Goal: Task Accomplishment & Management: Use online tool/utility

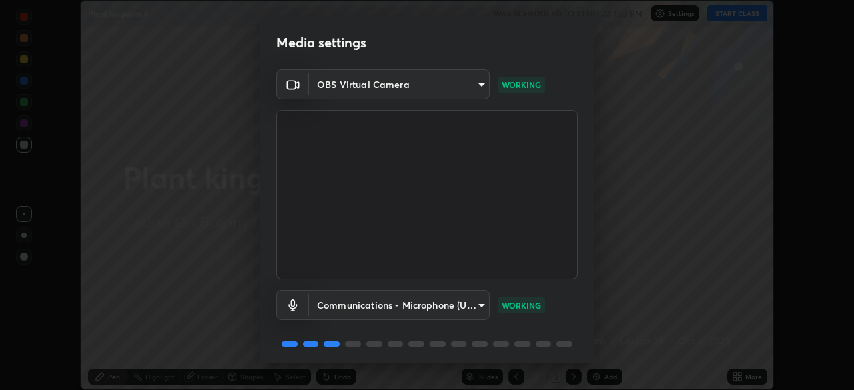
scroll to position [47, 0]
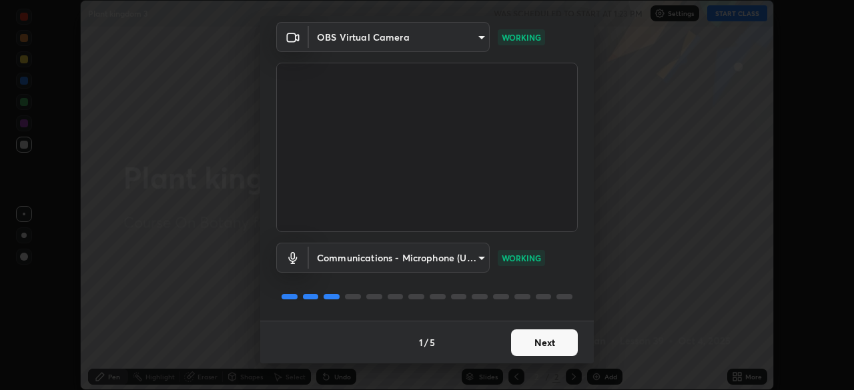
click at [522, 344] on button "Next" at bounding box center [544, 343] width 67 height 27
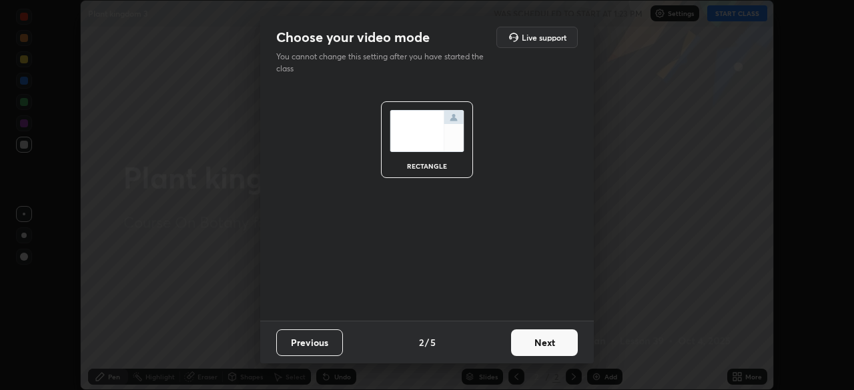
scroll to position [0, 0]
click at [528, 345] on button "Next" at bounding box center [544, 343] width 67 height 27
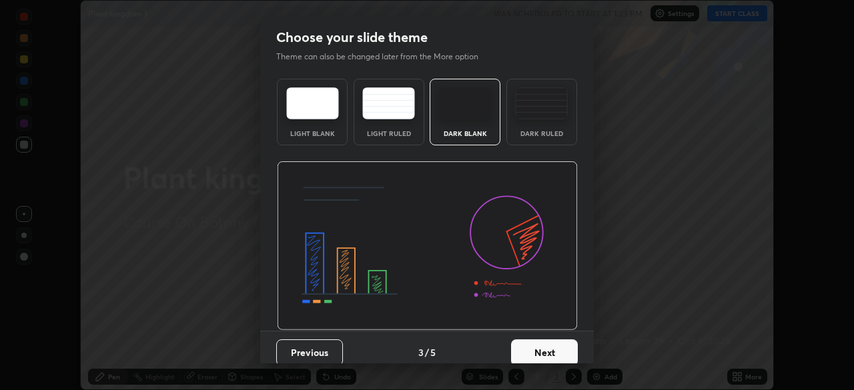
click at [526, 346] on button "Next" at bounding box center [544, 353] width 67 height 27
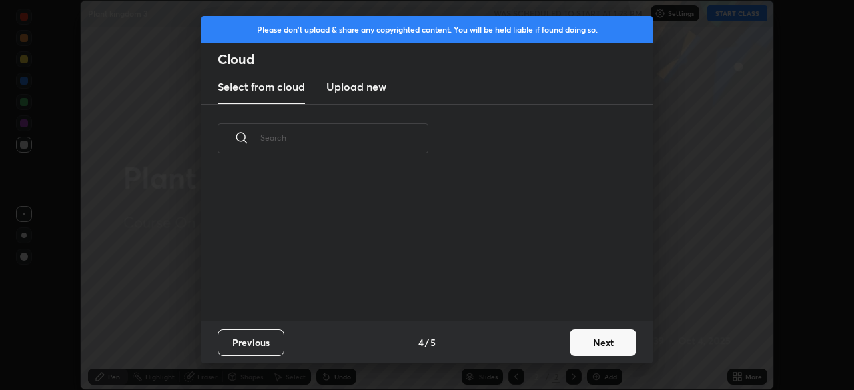
click at [526, 348] on div "Previous 4 / 5 Next" at bounding box center [427, 342] width 451 height 43
click at [525, 349] on div "Previous 4 / 5 Next" at bounding box center [427, 342] width 451 height 43
click at [594, 346] on button "Next" at bounding box center [603, 343] width 67 height 27
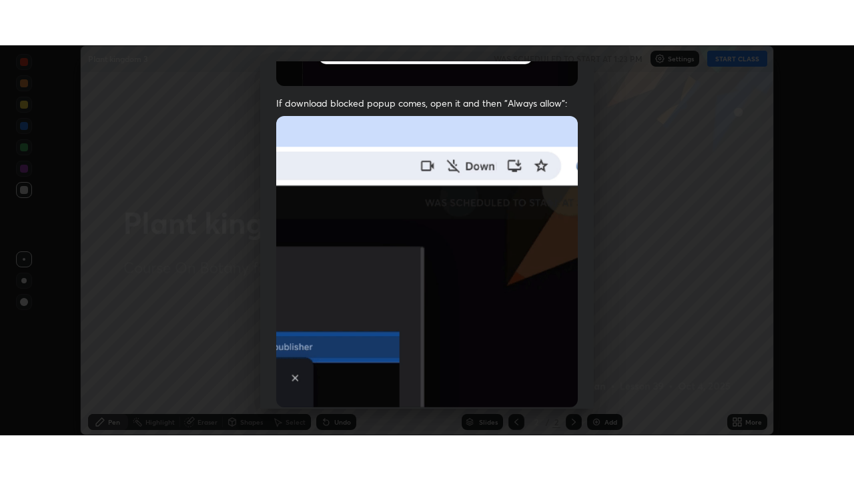
scroll to position [320, 0]
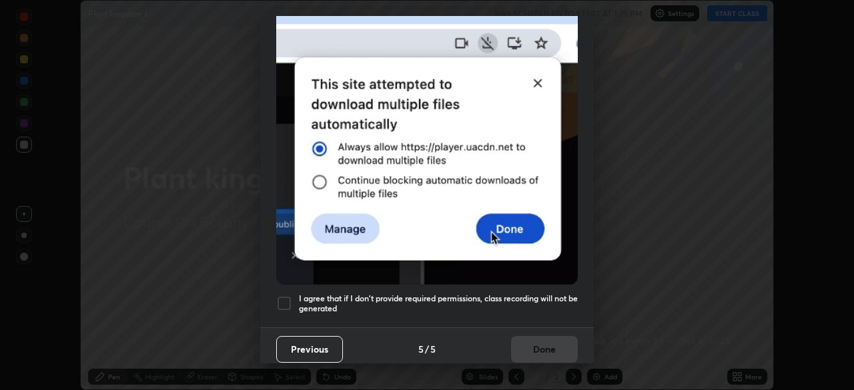
click at [509, 294] on h5 "I agree that if I don't provide required permissions, class recording will not …" at bounding box center [438, 304] width 279 height 21
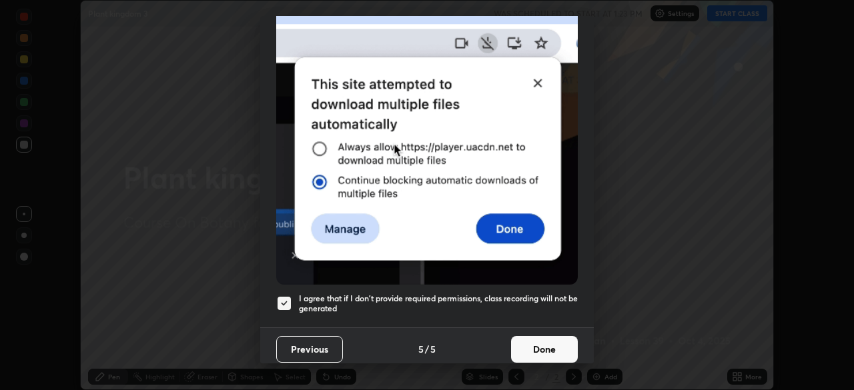
click at [535, 336] on button "Done" at bounding box center [544, 349] width 67 height 27
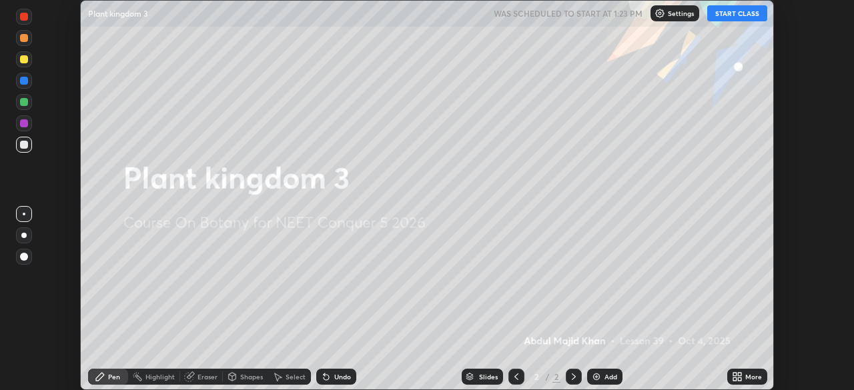
click at [728, 21] on button "START CLASS" at bounding box center [737, 13] width 60 height 16
click at [739, 377] on icon at bounding box center [737, 377] width 11 height 11
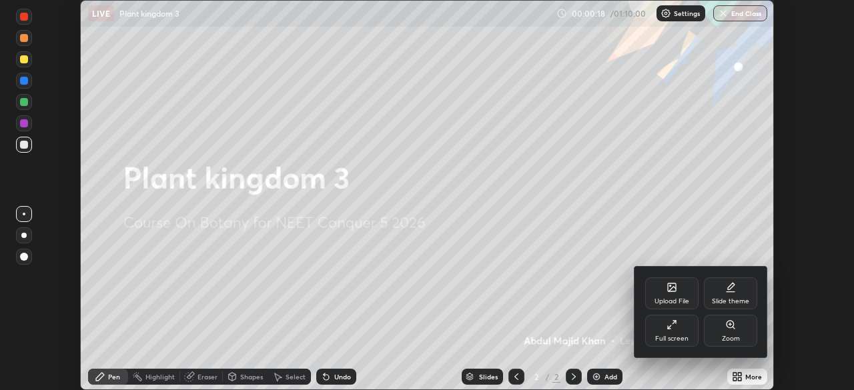
click at [667, 329] on icon at bounding box center [672, 325] width 11 height 11
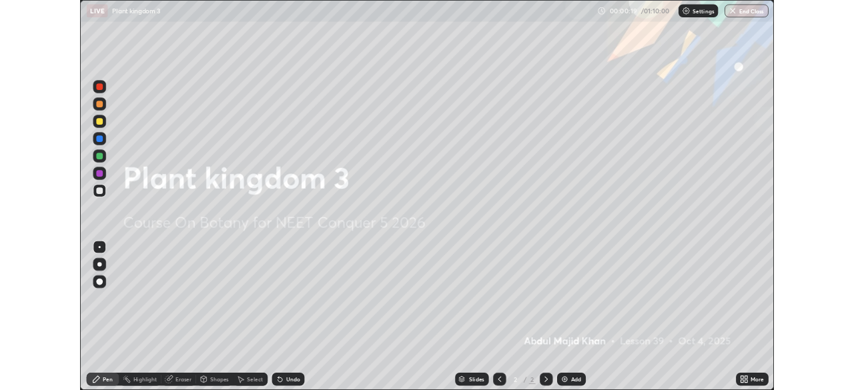
scroll to position [480, 854]
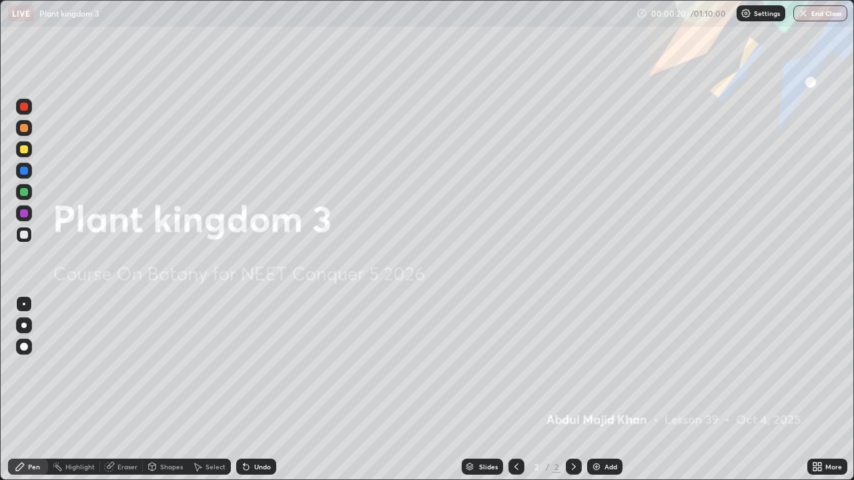
click at [608, 390] on div "Add" at bounding box center [611, 467] width 13 height 7
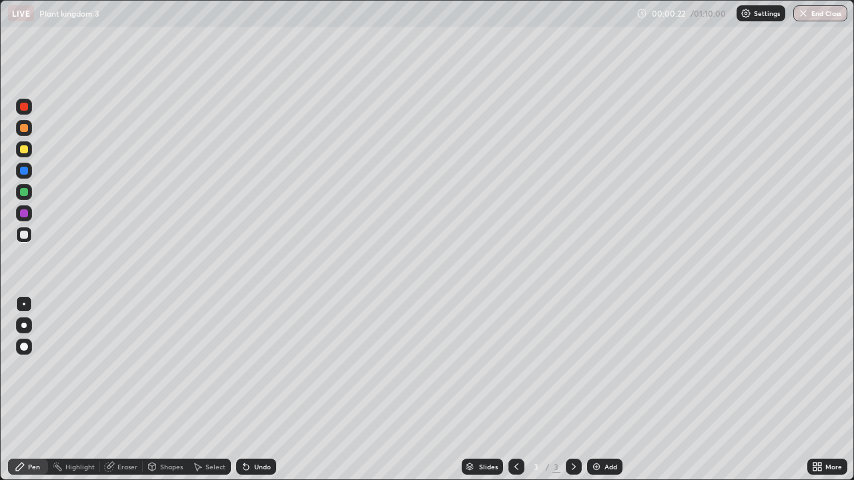
click at [26, 326] on div at bounding box center [23, 325] width 5 height 5
click at [21, 151] on div at bounding box center [24, 149] width 8 height 8
click at [261, 390] on div "Undo" at bounding box center [262, 467] width 17 height 7
click at [256, 390] on div "Undo" at bounding box center [256, 467] width 40 height 16
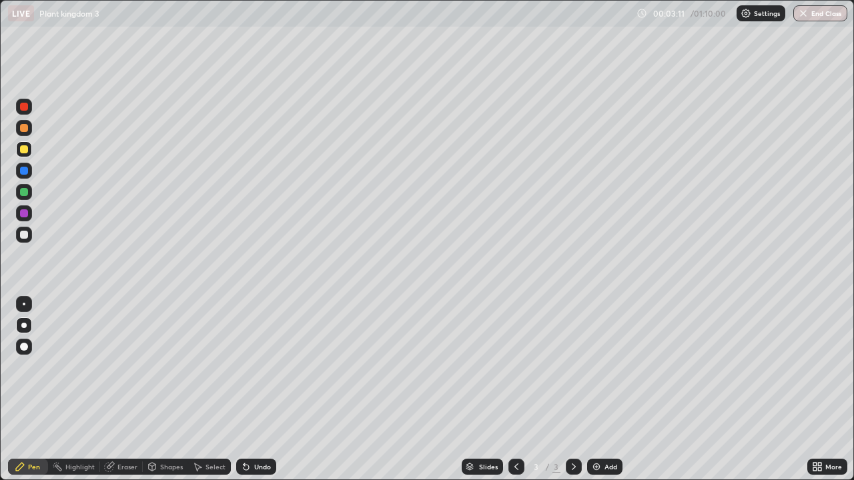
click at [254, 390] on div "Undo" at bounding box center [256, 467] width 40 height 16
click at [605, 390] on div "Add" at bounding box center [611, 467] width 13 height 7
click at [178, 390] on div "Shapes" at bounding box center [171, 467] width 23 height 7
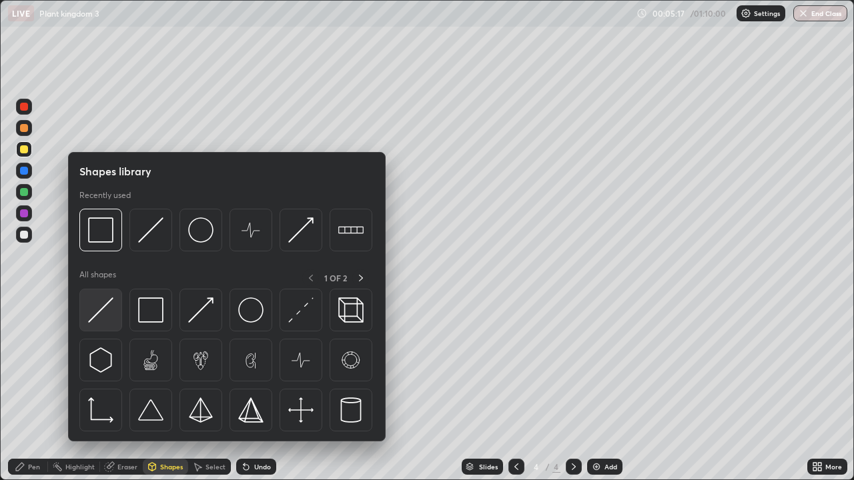
click at [105, 308] on img at bounding box center [100, 310] width 25 height 25
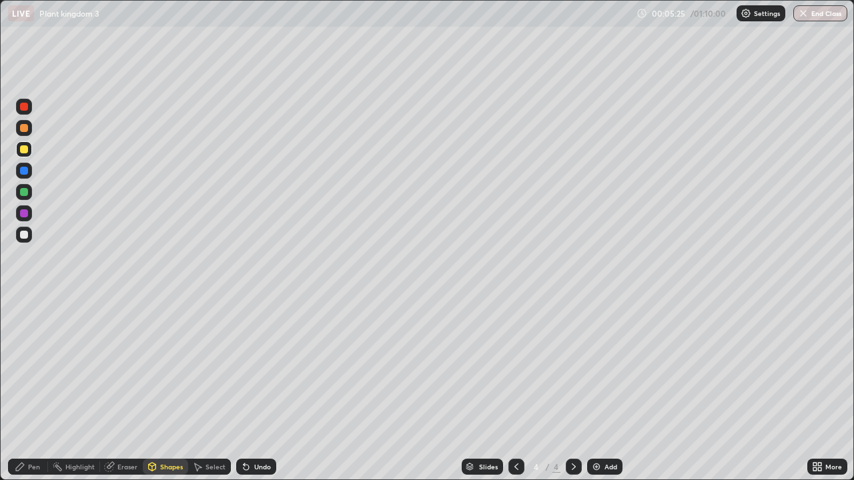
click at [23, 237] on div at bounding box center [24, 235] width 8 height 8
click at [33, 390] on div "Pen" at bounding box center [34, 467] width 12 height 7
click at [0, 390] on div "Setting up your live class" at bounding box center [427, 240] width 854 height 480
click at [26, 192] on div at bounding box center [24, 192] width 8 height 8
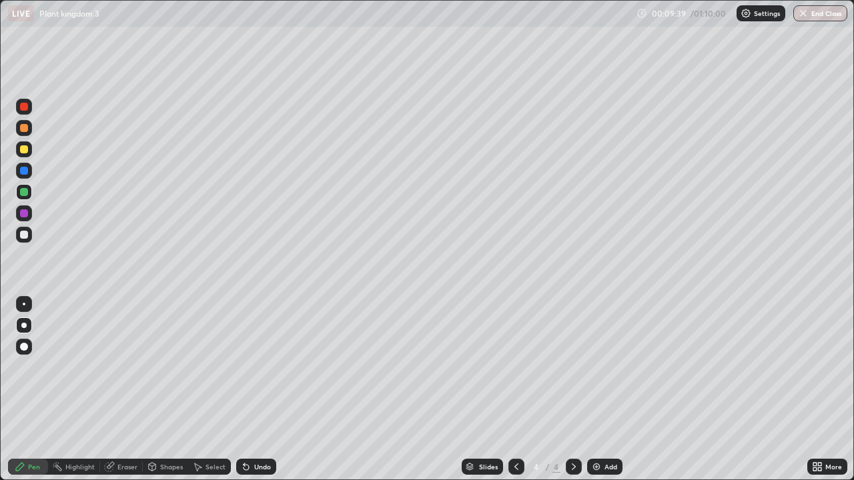
click at [19, 234] on div at bounding box center [24, 235] width 16 height 16
click at [609, 390] on div "Add" at bounding box center [611, 467] width 13 height 7
click at [515, 390] on icon at bounding box center [516, 467] width 11 height 11
click at [23, 168] on div at bounding box center [24, 171] width 8 height 8
click at [22, 193] on div at bounding box center [24, 192] width 8 height 8
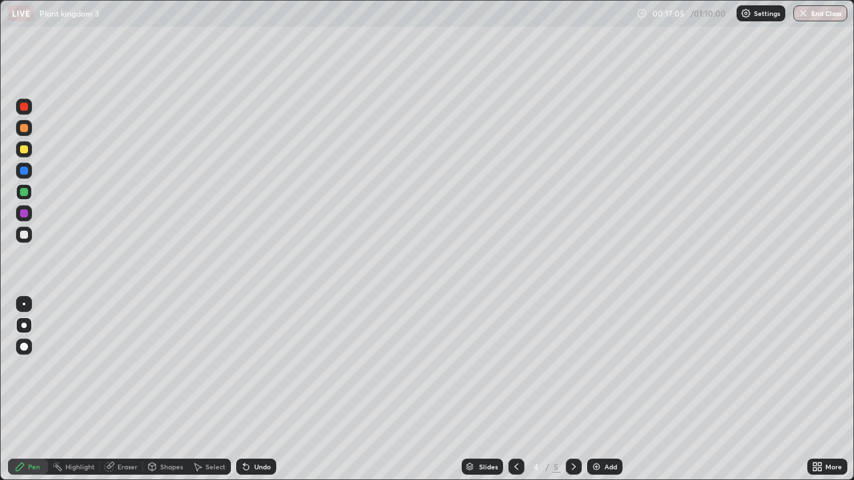
click at [606, 390] on div "Add" at bounding box center [611, 467] width 13 height 7
click at [165, 390] on div "Shapes" at bounding box center [171, 467] width 23 height 7
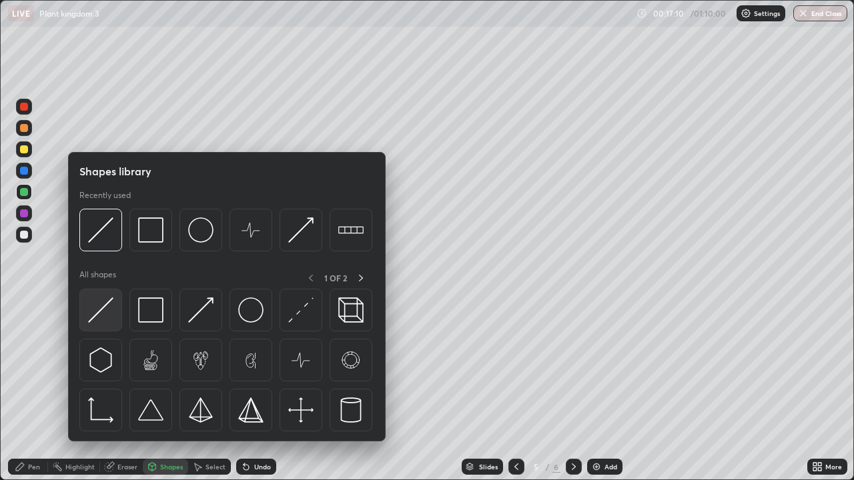
click at [103, 313] on img at bounding box center [100, 310] width 25 height 25
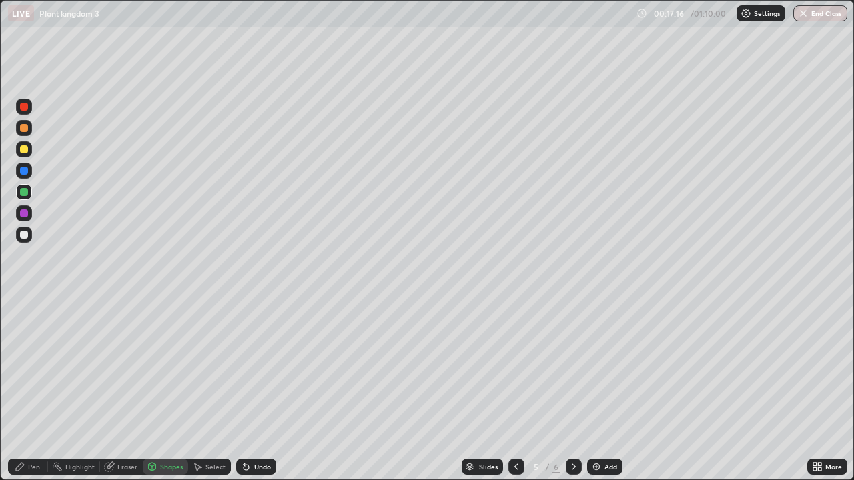
click at [28, 390] on div "Pen" at bounding box center [34, 467] width 12 height 7
click at [21, 234] on div at bounding box center [24, 235] width 8 height 8
click at [254, 390] on div "Undo" at bounding box center [262, 467] width 17 height 7
click at [23, 192] on div at bounding box center [24, 192] width 8 height 8
click at [24, 171] on div at bounding box center [24, 171] width 8 height 8
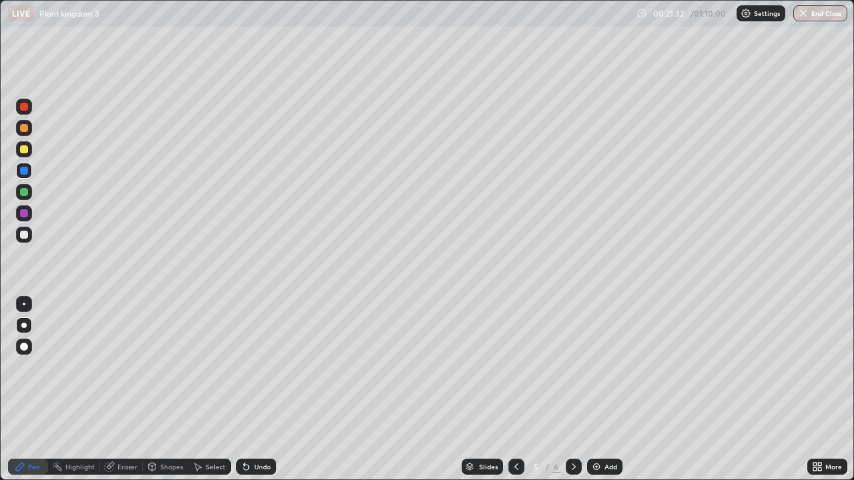
click at [599, 390] on img at bounding box center [596, 467] width 11 height 11
click at [607, 390] on div "Add" at bounding box center [611, 467] width 13 height 7
click at [22, 234] on div at bounding box center [24, 235] width 8 height 8
click at [23, 189] on div at bounding box center [24, 192] width 8 height 8
click at [265, 390] on div "Undo" at bounding box center [262, 467] width 17 height 7
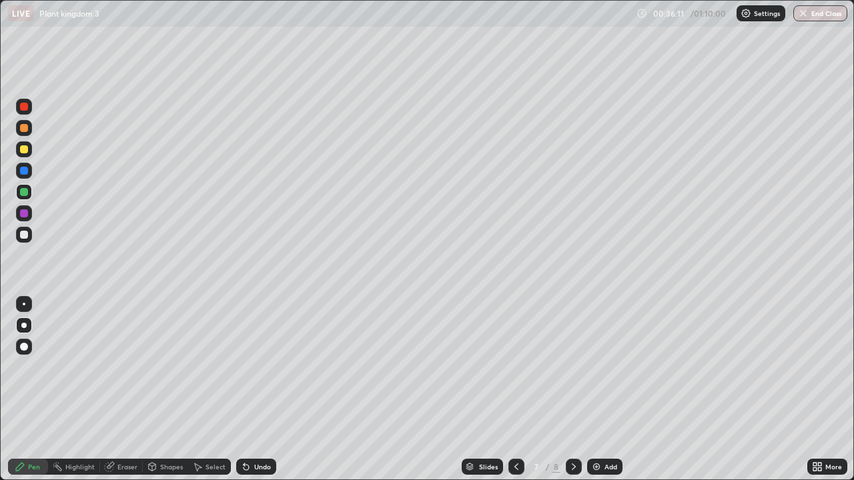
click at [20, 234] on div at bounding box center [24, 235] width 8 height 8
click at [260, 390] on div "Undo" at bounding box center [262, 467] width 17 height 7
click at [27, 172] on div at bounding box center [24, 171] width 8 height 8
click at [24, 233] on div at bounding box center [24, 235] width 8 height 8
click at [24, 104] on div at bounding box center [24, 107] width 8 height 8
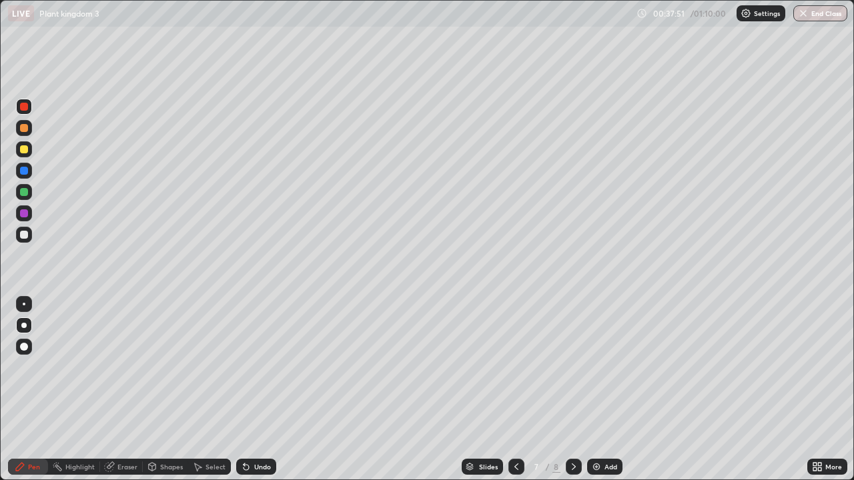
click at [29, 239] on div at bounding box center [24, 235] width 16 height 16
click at [253, 390] on div "Undo" at bounding box center [256, 467] width 40 height 16
click at [254, 390] on div "Undo" at bounding box center [253, 467] width 45 height 27
click at [24, 192] on div at bounding box center [24, 192] width 8 height 8
click at [23, 237] on div at bounding box center [24, 235] width 8 height 8
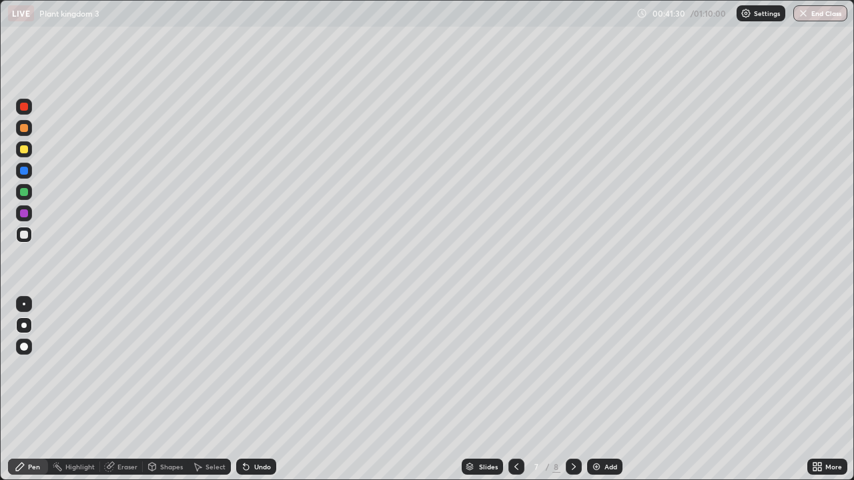
click at [21, 193] on div at bounding box center [24, 192] width 8 height 8
click at [21, 232] on div at bounding box center [24, 235] width 8 height 8
click at [22, 190] on div at bounding box center [24, 192] width 8 height 8
click at [815, 390] on icon at bounding box center [814, 464] width 3 height 3
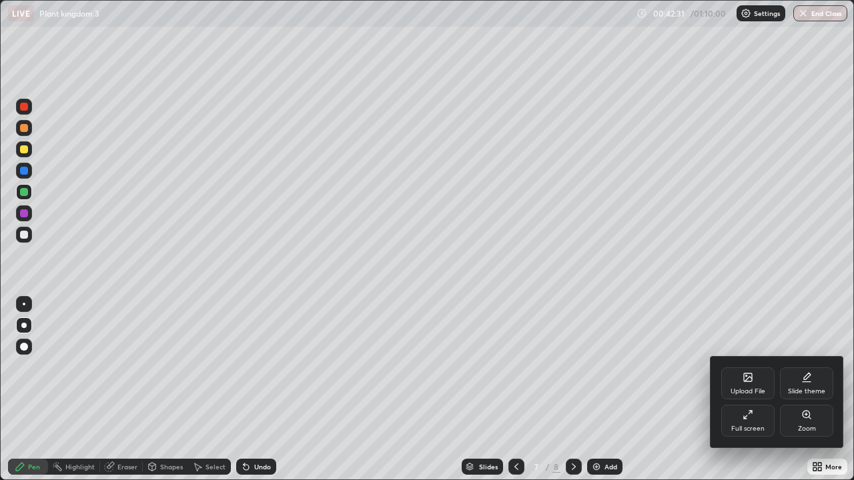
click at [765, 390] on div "Full screen" at bounding box center [747, 421] width 53 height 32
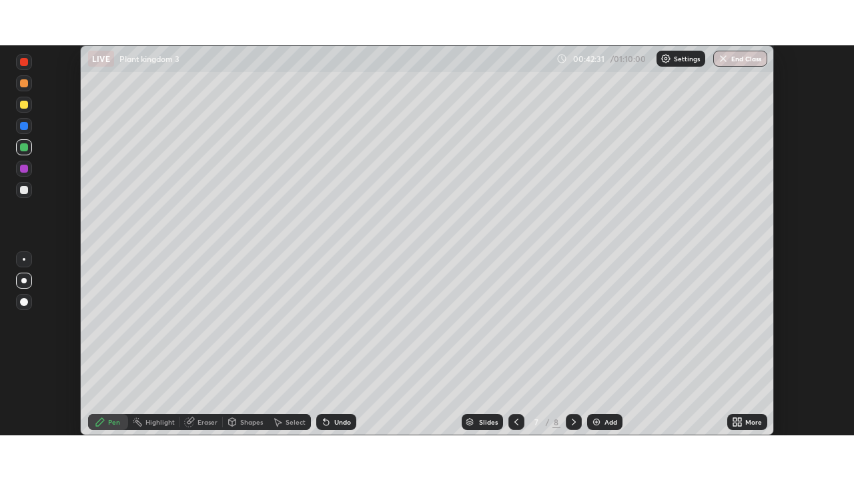
scroll to position [66336, 65873]
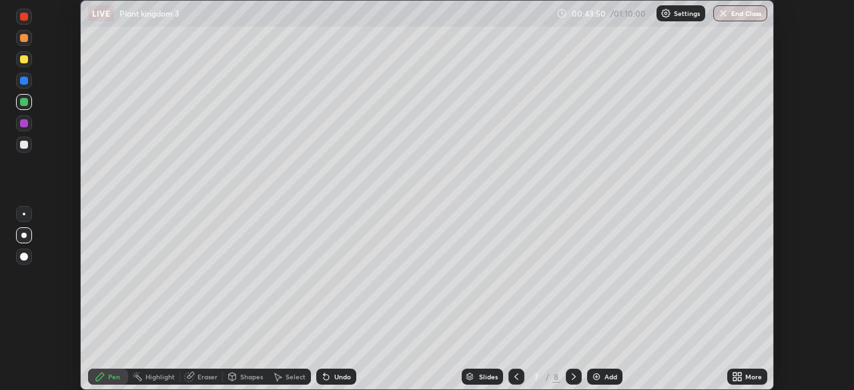
click at [23, 83] on div at bounding box center [24, 81] width 8 height 8
click at [344, 374] on div "Undo" at bounding box center [342, 377] width 17 height 7
click at [737, 377] on icon at bounding box center [737, 377] width 11 height 11
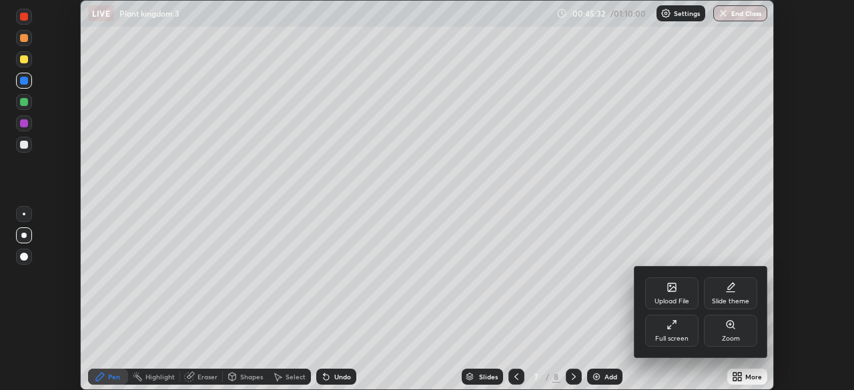
click at [671, 340] on div "Full screen" at bounding box center [671, 339] width 33 height 7
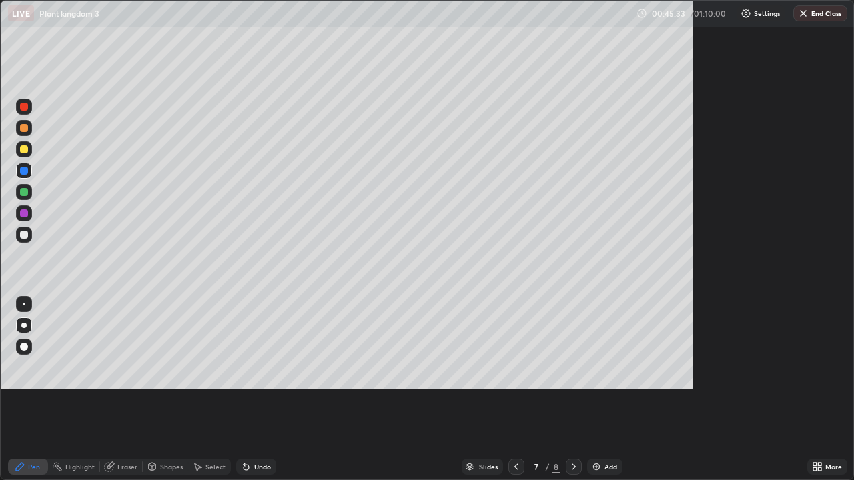
scroll to position [480, 854]
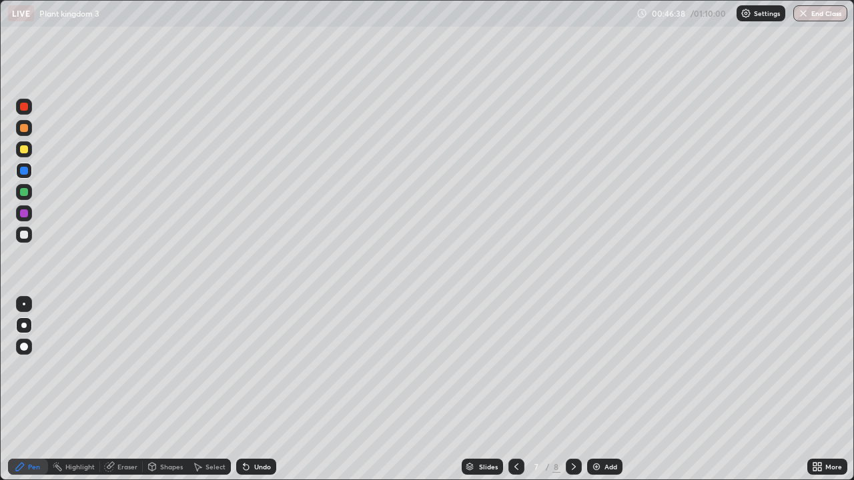
click at [611, 390] on div "Add" at bounding box center [611, 467] width 13 height 7
click at [23, 234] on div at bounding box center [24, 235] width 8 height 8
click at [21, 107] on div at bounding box center [24, 107] width 8 height 8
click at [23, 234] on div at bounding box center [24, 235] width 8 height 8
click at [23, 150] on div at bounding box center [24, 149] width 8 height 8
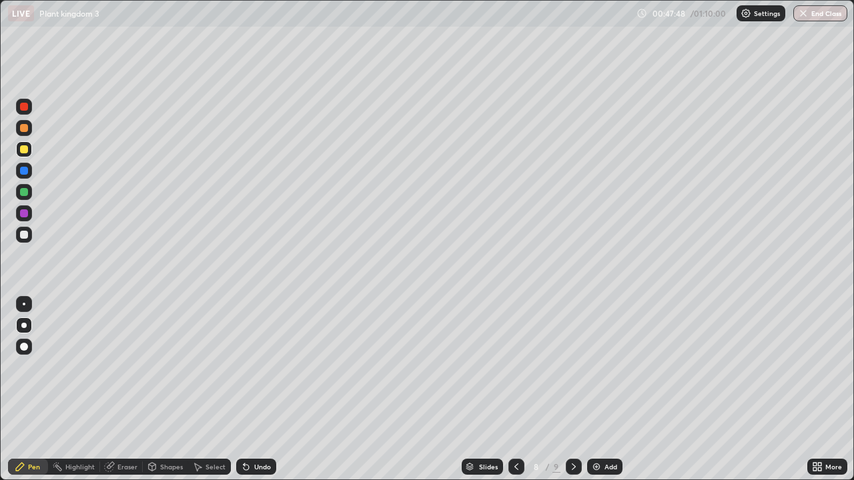
click at [22, 173] on div at bounding box center [24, 171] width 8 height 8
click at [24, 234] on div at bounding box center [24, 235] width 8 height 8
click at [264, 390] on div "Undo" at bounding box center [262, 467] width 17 height 7
click at [24, 150] on div at bounding box center [24, 149] width 8 height 8
click at [23, 107] on div at bounding box center [24, 107] width 8 height 8
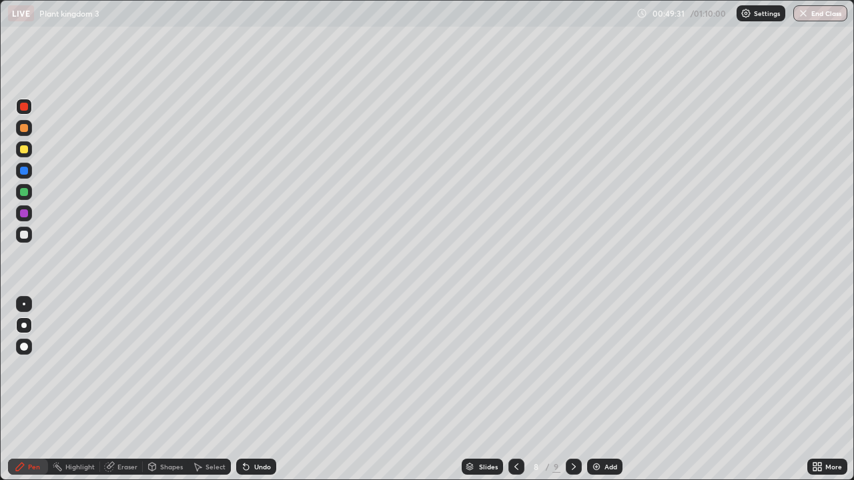
click at [25, 233] on div at bounding box center [24, 235] width 8 height 8
click at [264, 390] on div "Undo" at bounding box center [256, 467] width 40 height 16
click at [24, 304] on div at bounding box center [24, 304] width 3 height 3
click at [24, 189] on div at bounding box center [24, 192] width 8 height 8
click at [250, 390] on div "Undo" at bounding box center [256, 467] width 40 height 16
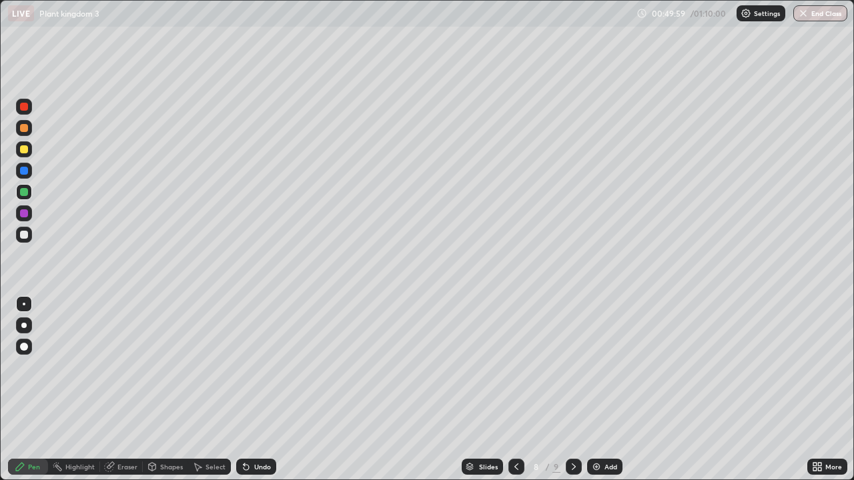
click at [252, 390] on div "Undo" at bounding box center [256, 467] width 40 height 16
click at [24, 171] on div at bounding box center [24, 171] width 8 height 8
click at [25, 345] on div at bounding box center [24, 347] width 8 height 8
click at [25, 192] on div at bounding box center [24, 192] width 8 height 8
click at [256, 390] on div "Undo" at bounding box center [262, 467] width 17 height 7
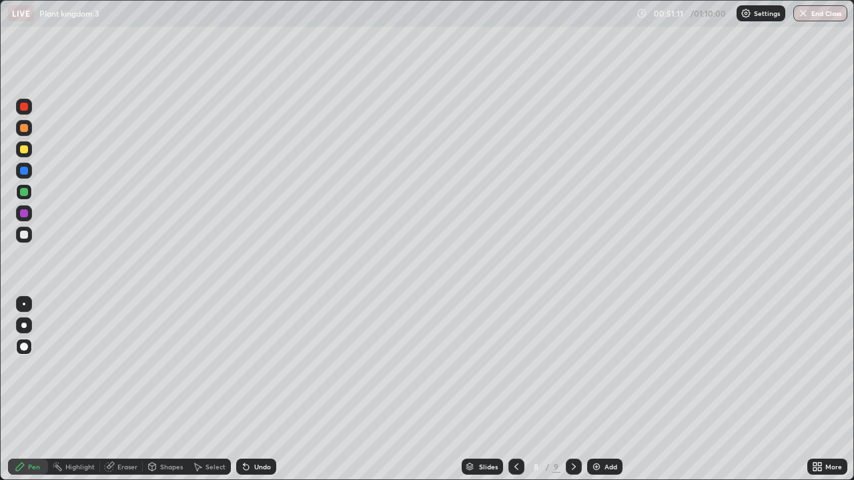
click at [24, 304] on div at bounding box center [24, 304] width 3 height 3
click at [23, 196] on div at bounding box center [24, 192] width 8 height 8
click at [255, 390] on div "Undo" at bounding box center [262, 467] width 17 height 7
click at [23, 107] on div at bounding box center [24, 107] width 8 height 8
click at [25, 236] on div at bounding box center [24, 235] width 8 height 8
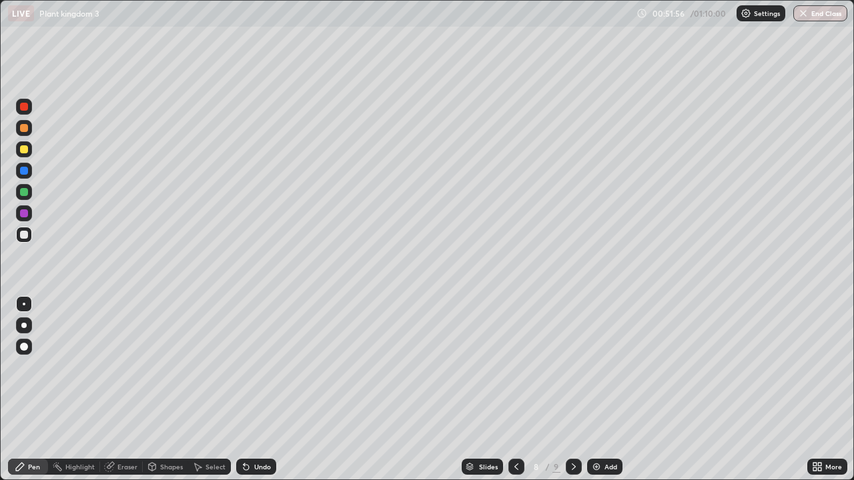
click at [19, 107] on div at bounding box center [24, 107] width 16 height 16
click at [27, 236] on div at bounding box center [24, 235] width 8 height 8
click at [25, 147] on div at bounding box center [24, 149] width 8 height 8
click at [26, 171] on div at bounding box center [24, 171] width 8 height 8
click at [24, 326] on div at bounding box center [23, 325] width 5 height 5
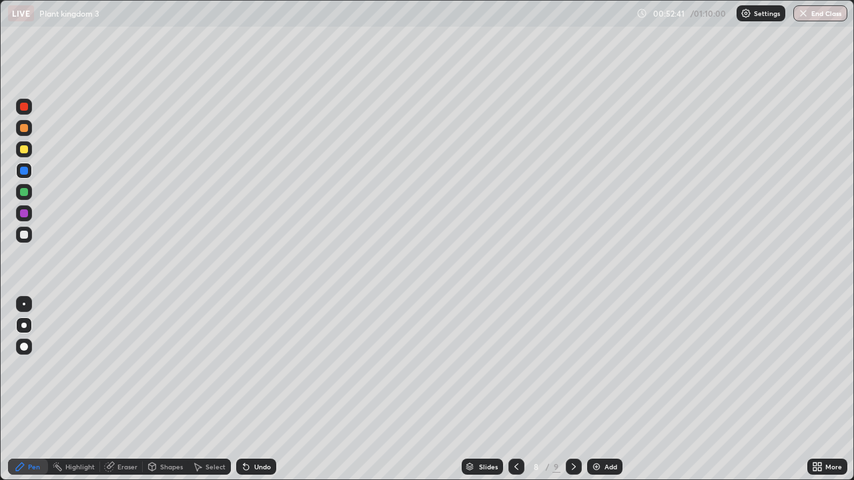
click at [259, 390] on div "Undo" at bounding box center [256, 467] width 40 height 16
click at [29, 111] on div at bounding box center [24, 107] width 16 height 16
click at [27, 238] on div at bounding box center [24, 235] width 16 height 16
click at [30, 300] on div at bounding box center [24, 304] width 16 height 16
click at [22, 194] on div at bounding box center [24, 192] width 8 height 8
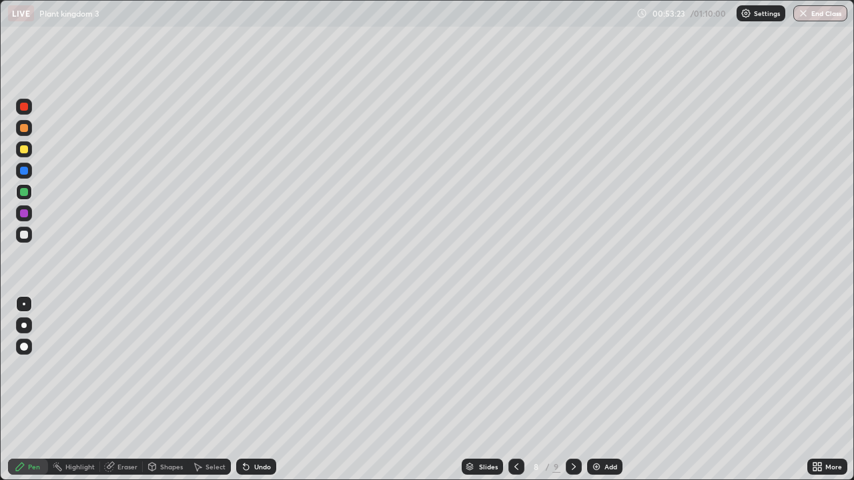
click at [263, 390] on div "Undo" at bounding box center [262, 467] width 17 height 7
click at [24, 172] on div at bounding box center [24, 171] width 8 height 8
click at [25, 107] on div at bounding box center [24, 107] width 8 height 8
click at [25, 232] on div at bounding box center [24, 235] width 8 height 8
click at [27, 108] on div at bounding box center [24, 107] width 8 height 8
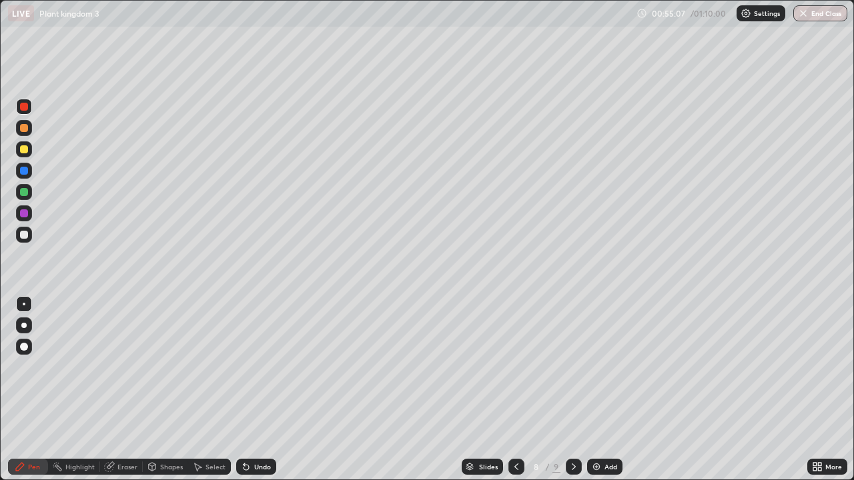
click at [22, 235] on div at bounding box center [24, 235] width 8 height 8
click at [23, 232] on div at bounding box center [24, 235] width 8 height 8
click at [22, 194] on div at bounding box center [24, 192] width 8 height 8
click at [20, 190] on div at bounding box center [24, 192] width 8 height 8
click at [23, 324] on div at bounding box center [23, 325] width 5 height 5
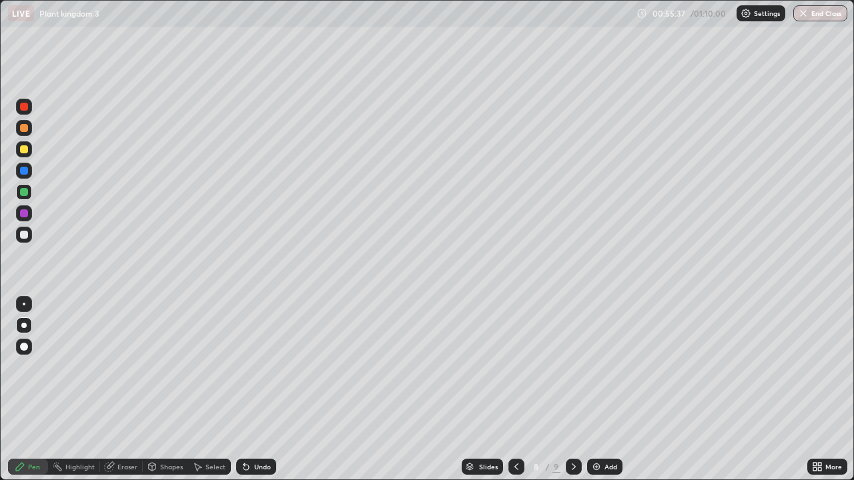
click at [25, 216] on div at bounding box center [24, 214] width 8 height 8
click at [21, 234] on div at bounding box center [24, 235] width 8 height 8
click at [25, 193] on div at bounding box center [24, 192] width 8 height 8
click at [23, 107] on div at bounding box center [24, 107] width 8 height 8
click at [149, 390] on div "Shapes" at bounding box center [165, 467] width 45 height 27
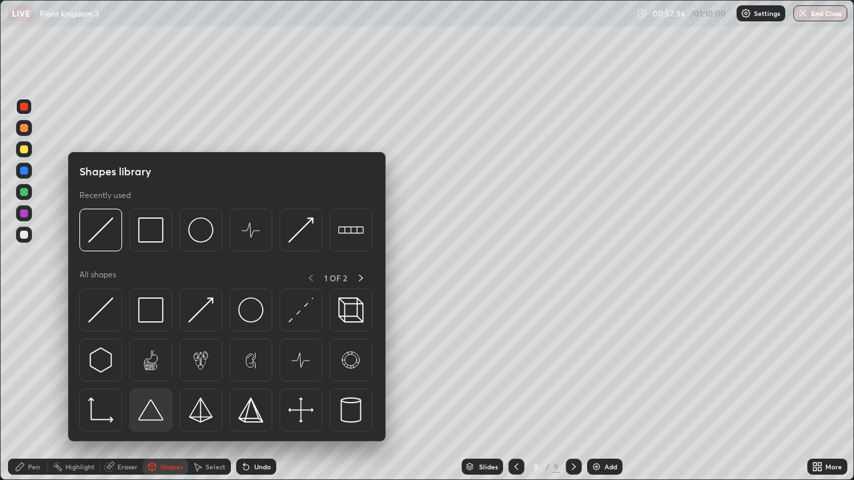
click at [151, 390] on div at bounding box center [150, 410] width 43 height 43
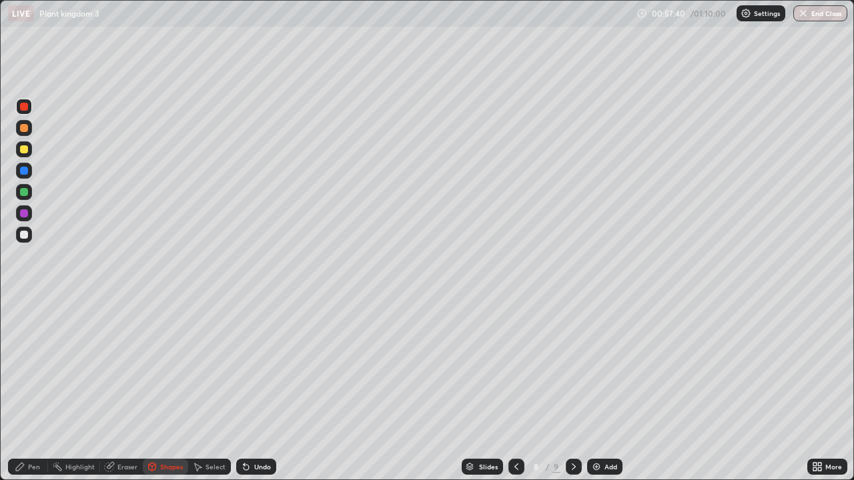
click at [35, 390] on div "Pen" at bounding box center [34, 467] width 12 height 7
click at [251, 390] on div "Undo" at bounding box center [256, 467] width 40 height 16
click at [252, 390] on div "Undo" at bounding box center [256, 467] width 40 height 16
click at [255, 390] on div "Undo" at bounding box center [262, 467] width 17 height 7
click at [22, 187] on div at bounding box center [24, 192] width 16 height 16
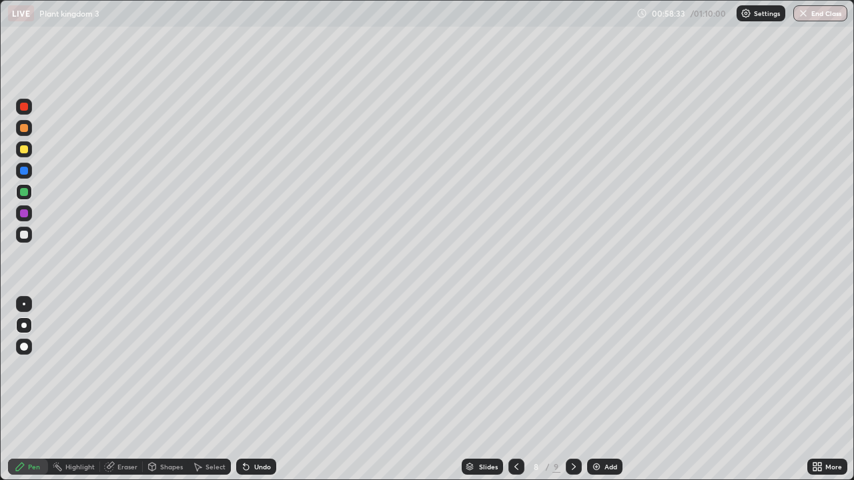
click at [24, 304] on div at bounding box center [24, 304] width 3 height 3
click at [23, 148] on div at bounding box center [24, 149] width 8 height 8
click at [21, 192] on div at bounding box center [24, 192] width 8 height 8
click at [21, 211] on div at bounding box center [24, 214] width 8 height 8
click at [254, 390] on div "Undo" at bounding box center [262, 467] width 17 height 7
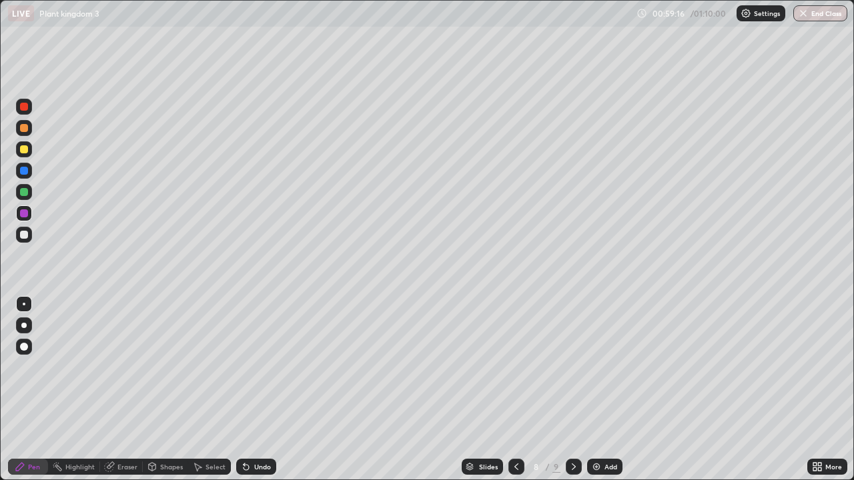
click at [254, 390] on div "Undo" at bounding box center [262, 467] width 17 height 7
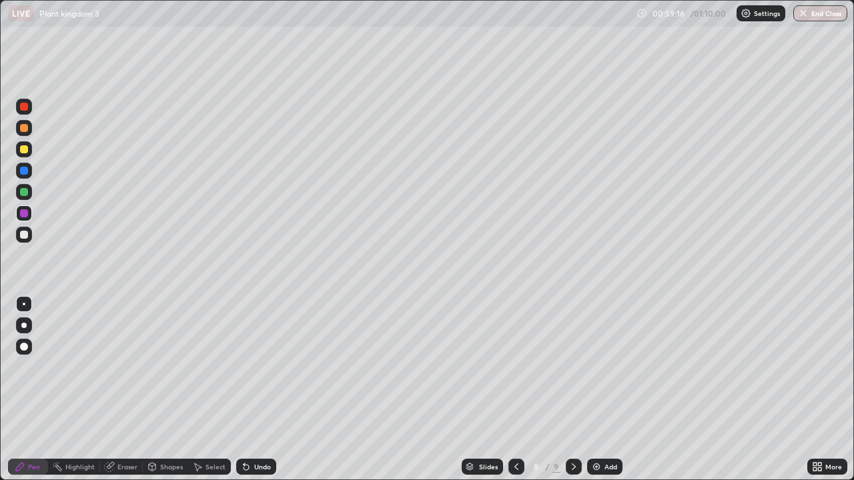
click at [254, 390] on div "Undo" at bounding box center [262, 467] width 17 height 7
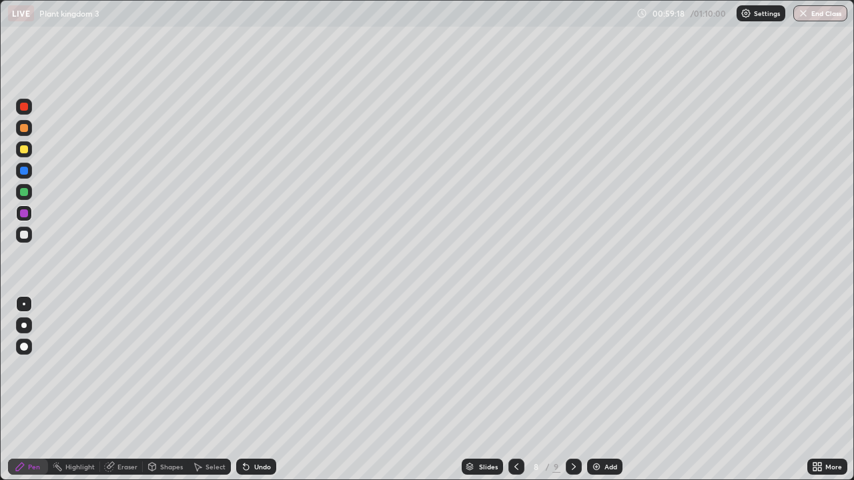
click at [254, 390] on div "Undo" at bounding box center [262, 467] width 17 height 7
click at [260, 390] on div "Undo" at bounding box center [262, 467] width 17 height 7
click at [256, 390] on div "Undo" at bounding box center [262, 467] width 17 height 7
click at [258, 390] on div "Undo" at bounding box center [262, 467] width 17 height 7
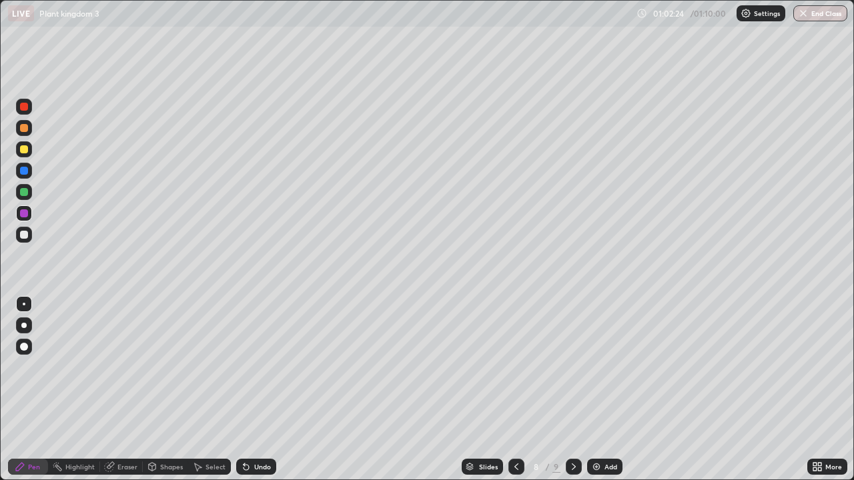
click at [260, 390] on div "Undo" at bounding box center [262, 467] width 17 height 7
click at [261, 390] on div "Undo" at bounding box center [262, 467] width 17 height 7
click at [260, 390] on div "Undo" at bounding box center [262, 467] width 17 height 7
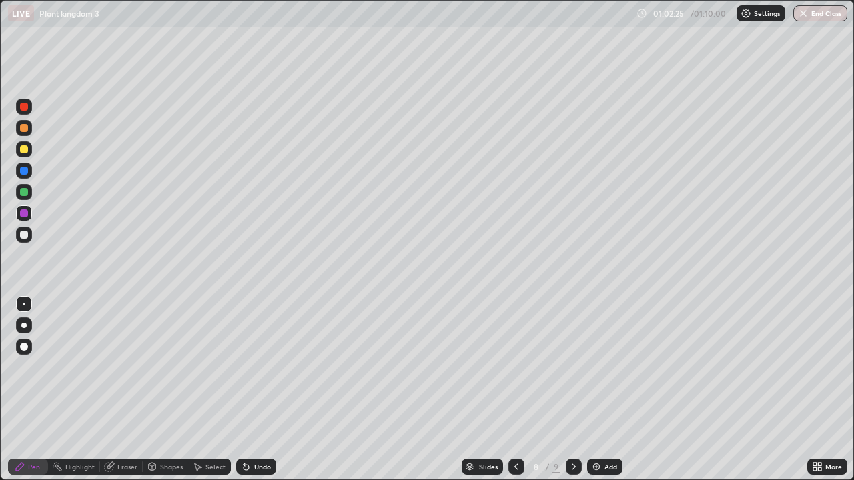
click at [260, 390] on div "Undo" at bounding box center [262, 467] width 17 height 7
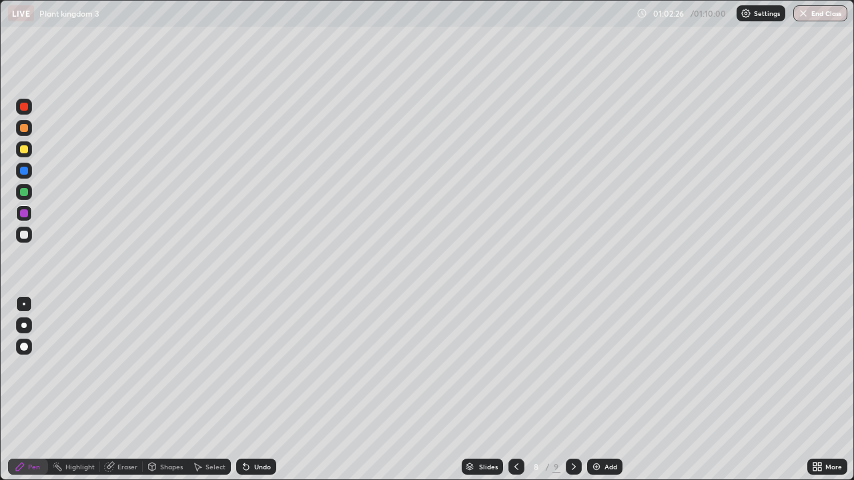
click at [259, 390] on div "Undo" at bounding box center [262, 467] width 17 height 7
click at [260, 390] on div "Undo" at bounding box center [262, 467] width 17 height 7
click at [259, 390] on div "Undo" at bounding box center [262, 467] width 17 height 7
click at [258, 390] on div "Undo" at bounding box center [256, 467] width 40 height 16
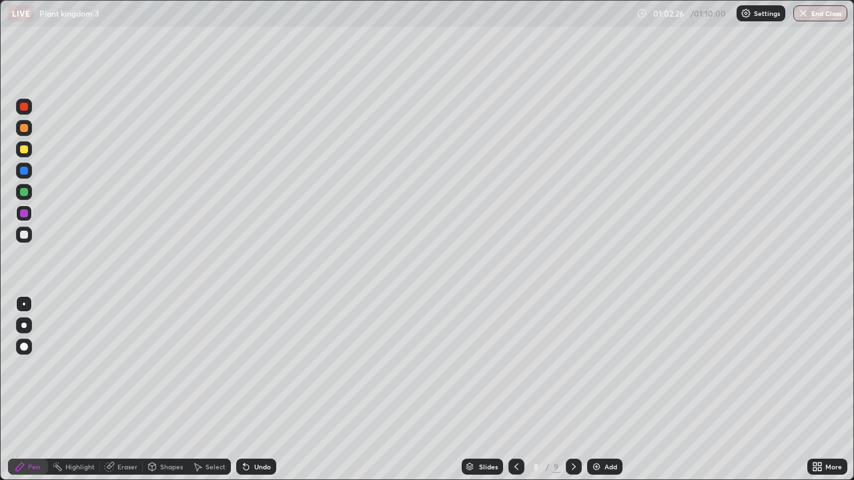
click at [258, 390] on div "Undo" at bounding box center [256, 467] width 40 height 16
click at [260, 390] on div "Undo" at bounding box center [256, 467] width 40 height 16
click at [259, 390] on div "Undo" at bounding box center [262, 467] width 17 height 7
click at [258, 390] on div "Undo" at bounding box center [256, 467] width 40 height 16
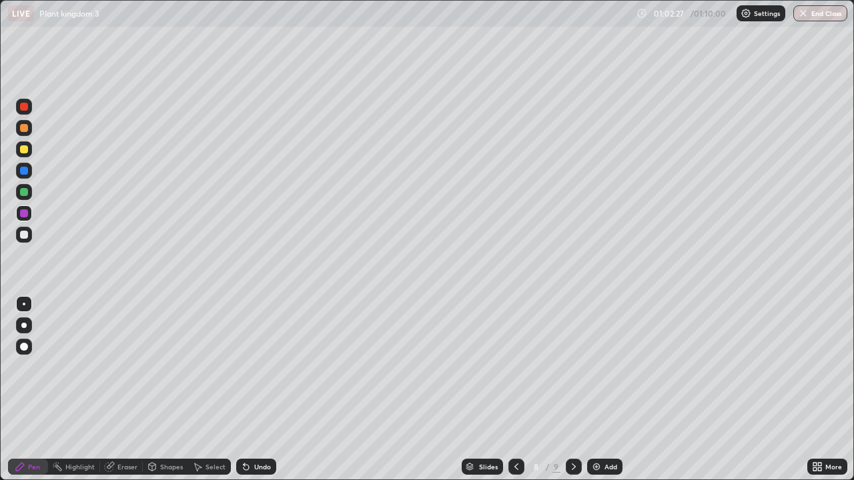
click at [258, 390] on div "Undo" at bounding box center [262, 467] width 17 height 7
click at [123, 390] on div "Eraser" at bounding box center [127, 467] width 20 height 7
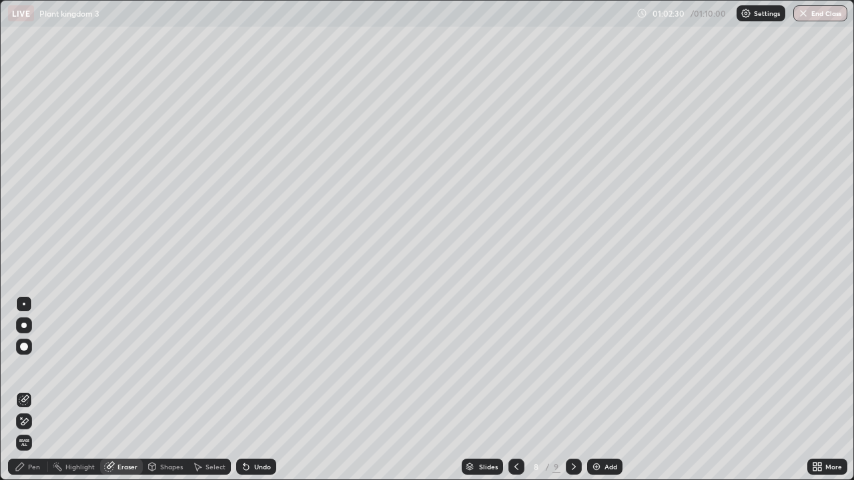
click at [21, 390] on icon at bounding box center [21, 418] width 1 height 1
click at [261, 390] on div "Undo" at bounding box center [262, 467] width 17 height 7
click at [263, 390] on div "Undo" at bounding box center [262, 467] width 17 height 7
click at [261, 390] on div "Undo" at bounding box center [262, 467] width 17 height 7
click at [259, 390] on div "Undo" at bounding box center [262, 467] width 17 height 7
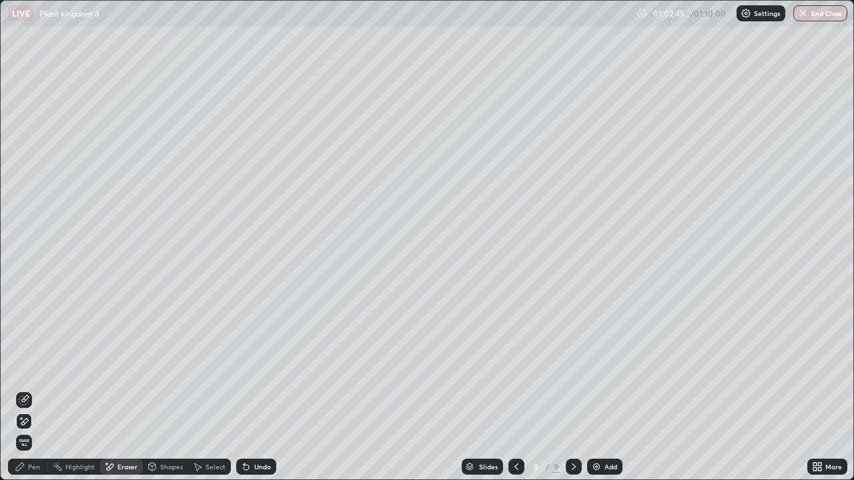
click at [258, 390] on div "Undo" at bounding box center [262, 467] width 17 height 7
click at [259, 390] on div "Undo" at bounding box center [262, 467] width 17 height 7
click at [258, 390] on div "Undo" at bounding box center [262, 467] width 17 height 7
click at [259, 390] on div "Undo" at bounding box center [262, 467] width 17 height 7
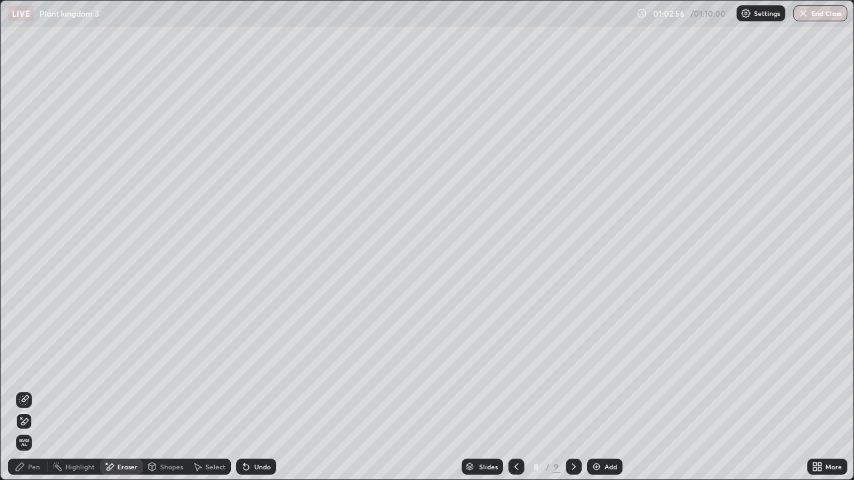
click at [23, 390] on icon at bounding box center [20, 467] width 11 height 11
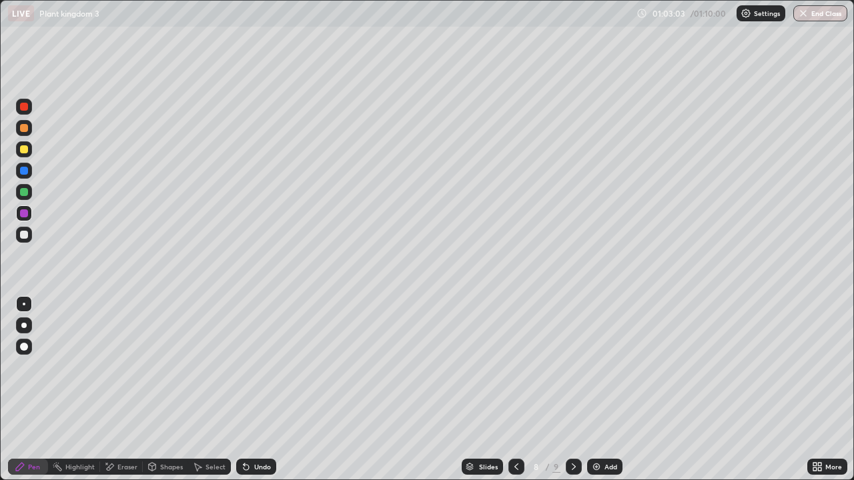
click at [129, 390] on div "Eraser" at bounding box center [127, 467] width 20 height 7
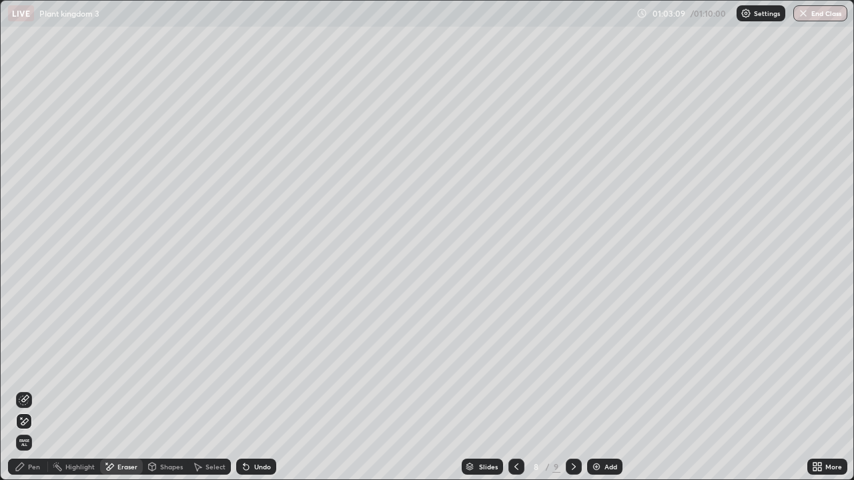
click at [36, 390] on div "Pen" at bounding box center [34, 467] width 12 height 7
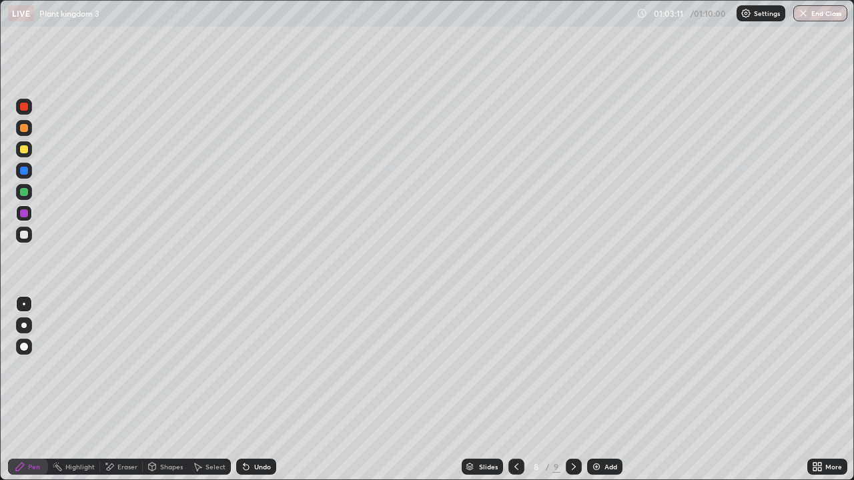
click at [23, 236] on div at bounding box center [24, 235] width 8 height 8
click at [22, 216] on div at bounding box center [24, 214] width 8 height 8
click at [262, 390] on div "Undo" at bounding box center [262, 467] width 17 height 7
click at [24, 193] on div at bounding box center [24, 192] width 8 height 8
click at [260, 390] on div "Undo" at bounding box center [262, 467] width 17 height 7
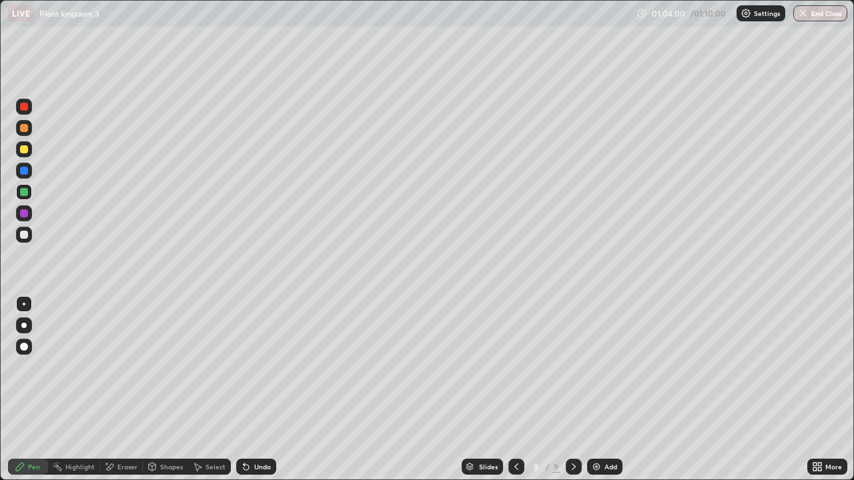
click at [260, 390] on div "Undo" at bounding box center [262, 467] width 17 height 7
click at [261, 390] on div "Undo" at bounding box center [262, 467] width 17 height 7
click at [260, 390] on div "Undo" at bounding box center [262, 467] width 17 height 7
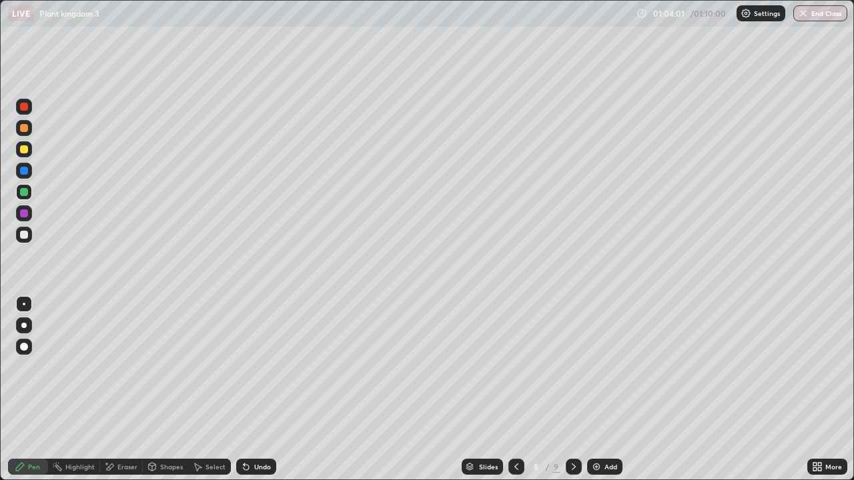
click at [258, 390] on div "Undo" at bounding box center [262, 467] width 17 height 7
click at [257, 390] on div "Undo" at bounding box center [262, 467] width 17 height 7
click at [258, 390] on div "Undo" at bounding box center [262, 467] width 17 height 7
click at [260, 390] on div "Undo" at bounding box center [262, 467] width 17 height 7
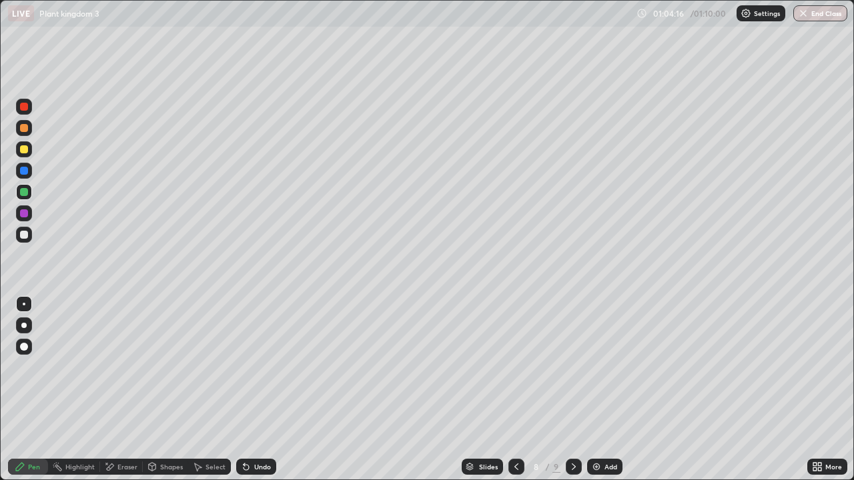
click at [23, 231] on div at bounding box center [24, 235] width 8 height 8
click at [24, 325] on div at bounding box center [23, 325] width 5 height 5
click at [21, 192] on div at bounding box center [24, 192] width 8 height 8
click at [23, 193] on div at bounding box center [24, 192] width 8 height 8
click at [25, 303] on div at bounding box center [24, 304] width 16 height 16
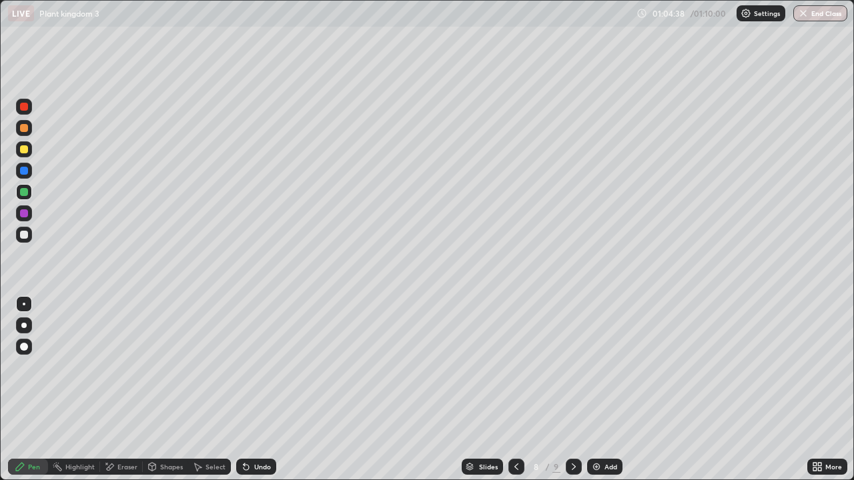
click at [25, 192] on div at bounding box center [24, 192] width 8 height 8
click at [23, 210] on div at bounding box center [24, 214] width 8 height 8
click at [27, 198] on div at bounding box center [24, 192] width 16 height 16
click at [261, 390] on div "Undo" at bounding box center [262, 467] width 17 height 7
click at [262, 390] on div "Undo" at bounding box center [262, 467] width 17 height 7
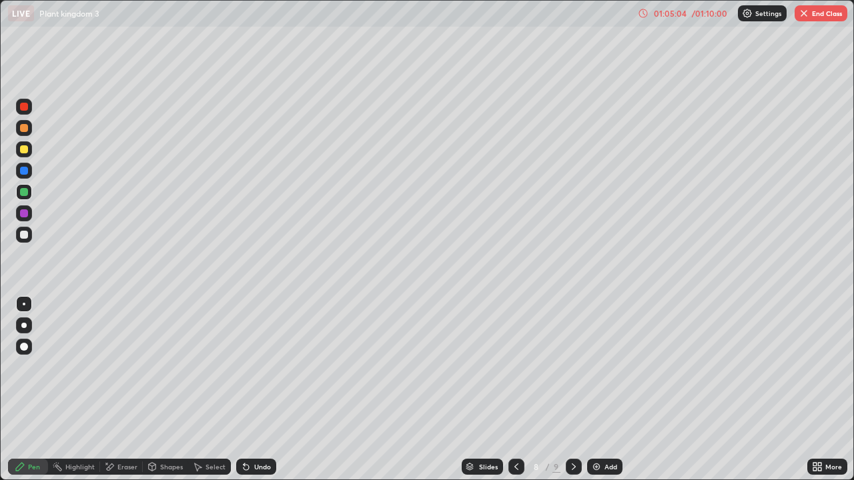
click at [263, 390] on div "Undo" at bounding box center [262, 467] width 17 height 7
click at [21, 216] on div at bounding box center [24, 214] width 8 height 8
click at [23, 193] on div at bounding box center [24, 192] width 8 height 8
click at [24, 150] on div at bounding box center [24, 149] width 8 height 8
click at [22, 191] on div at bounding box center [24, 192] width 8 height 8
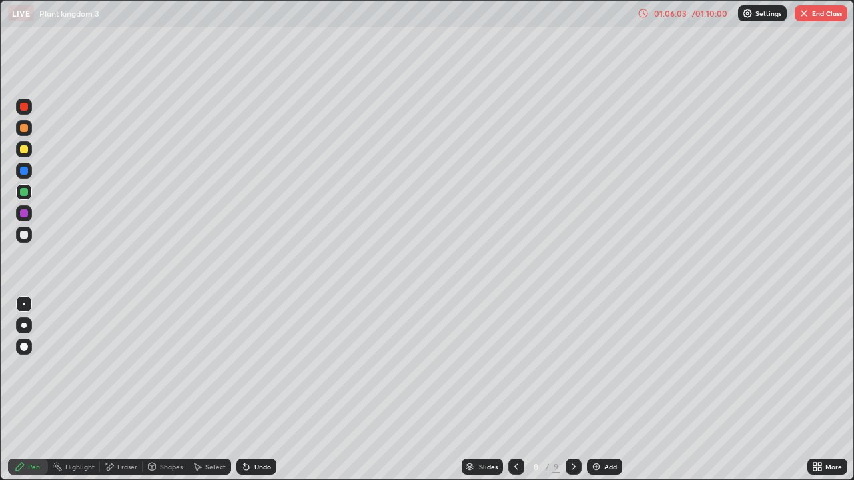
click at [23, 214] on div at bounding box center [24, 214] width 8 height 8
click at [24, 173] on div at bounding box center [24, 171] width 8 height 8
click at [802, 14] on img "button" at bounding box center [804, 13] width 11 height 11
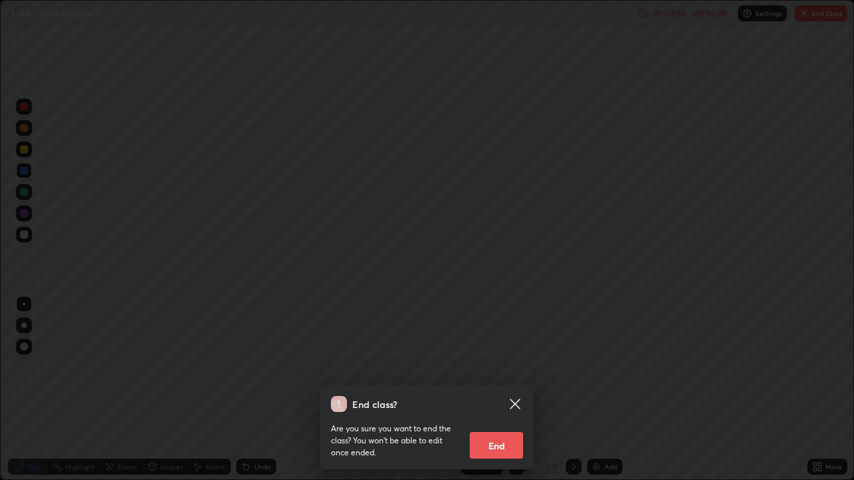
click at [494, 390] on button "End" at bounding box center [496, 445] width 53 height 27
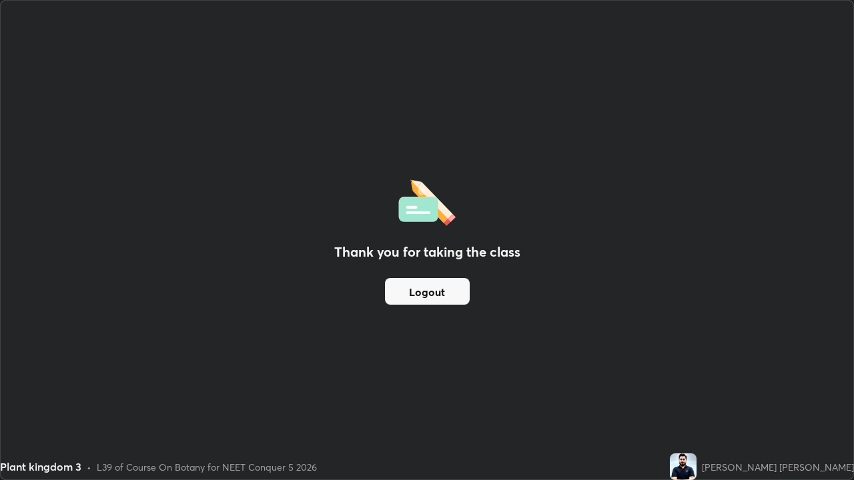
click at [433, 296] on button "Logout" at bounding box center [427, 291] width 85 height 27
